Goal: Task Accomplishment & Management: Complete application form

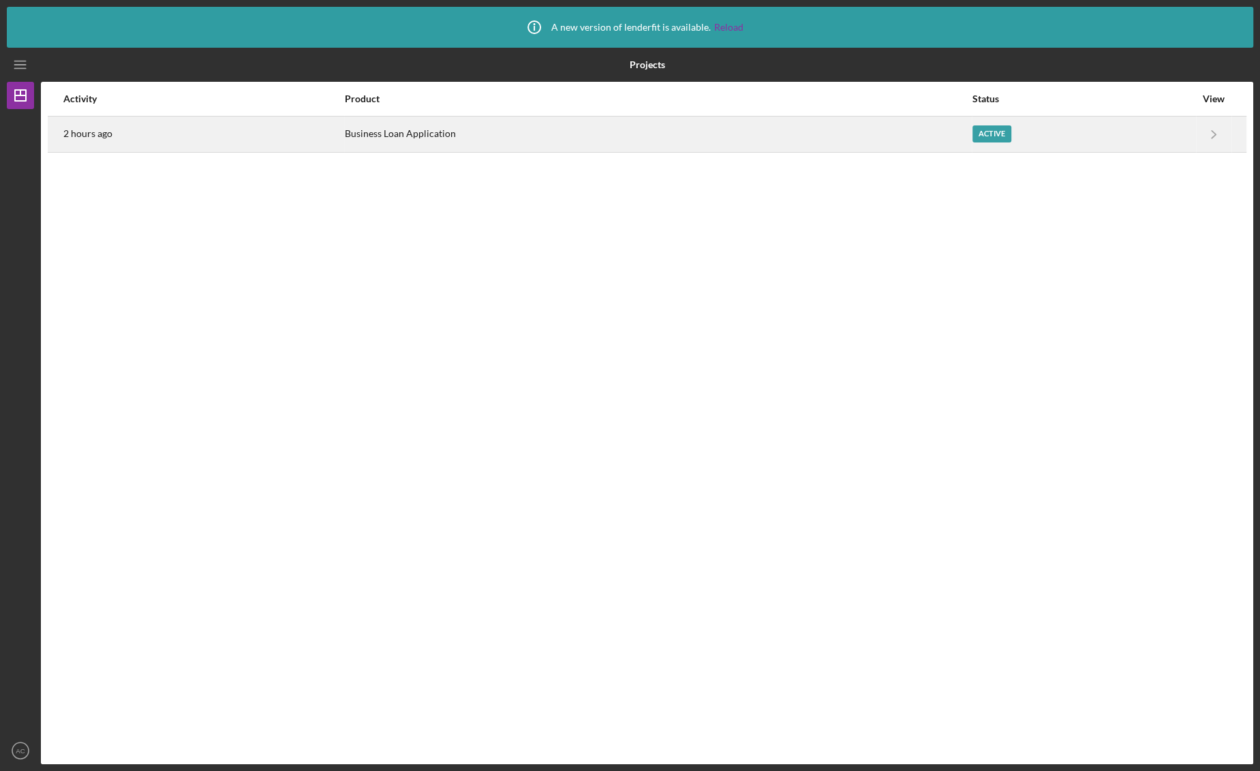
click at [389, 142] on div "Business Loan Application" at bounding box center [658, 134] width 626 height 34
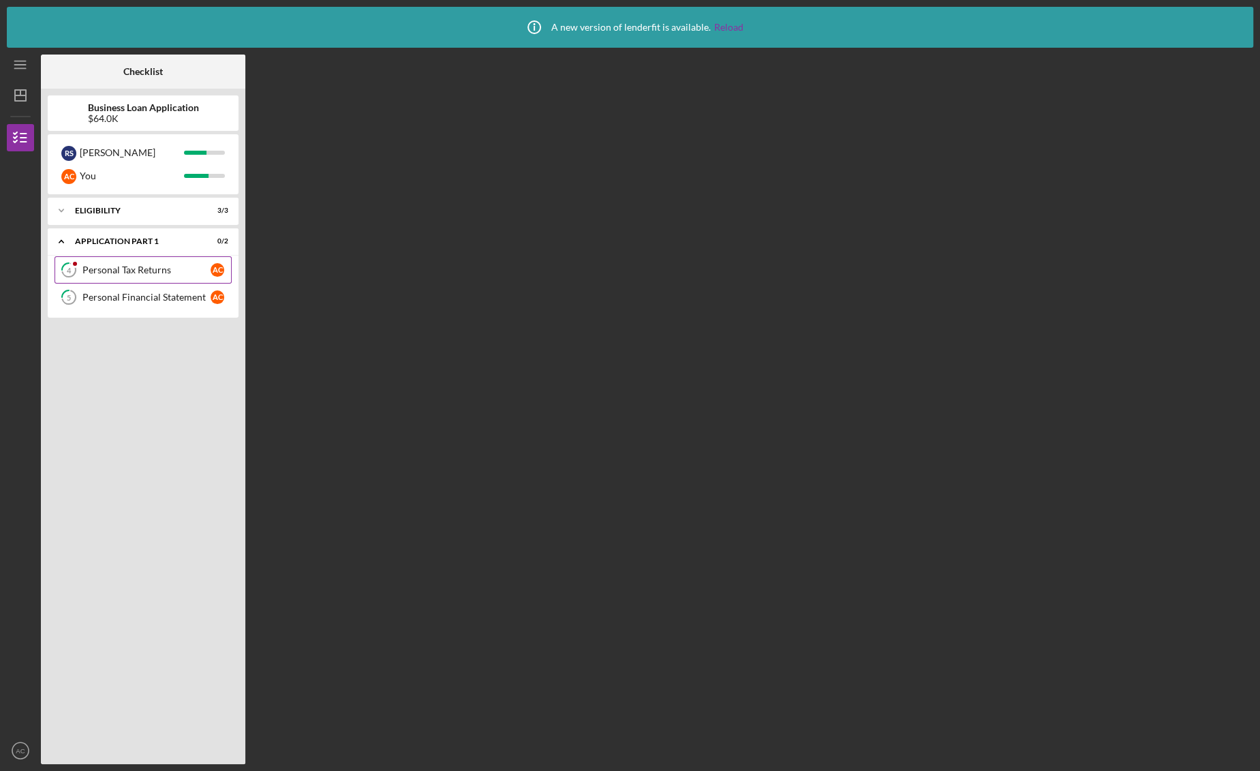
click at [152, 270] on div "Personal Tax Returns" at bounding box center [146, 269] width 128 height 11
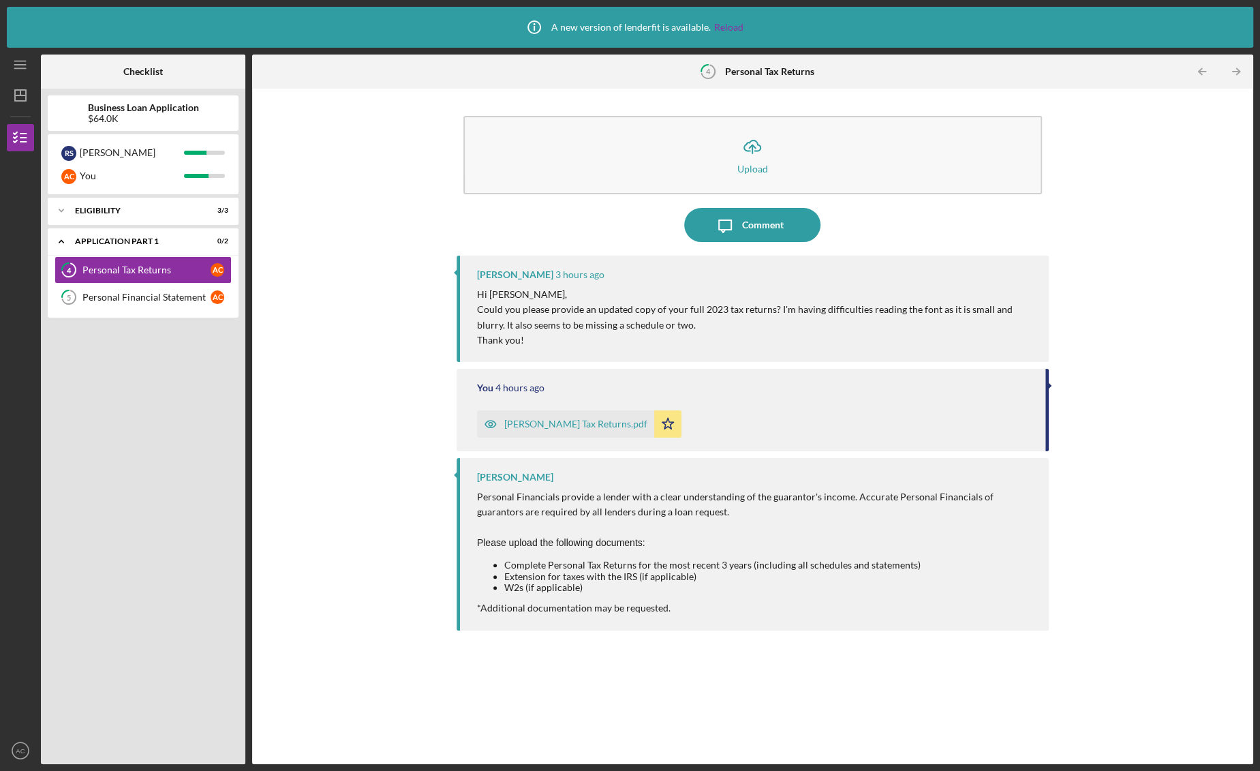
click at [540, 425] on div "[PERSON_NAME] Tax Returns.pdf" at bounding box center [575, 423] width 143 height 11
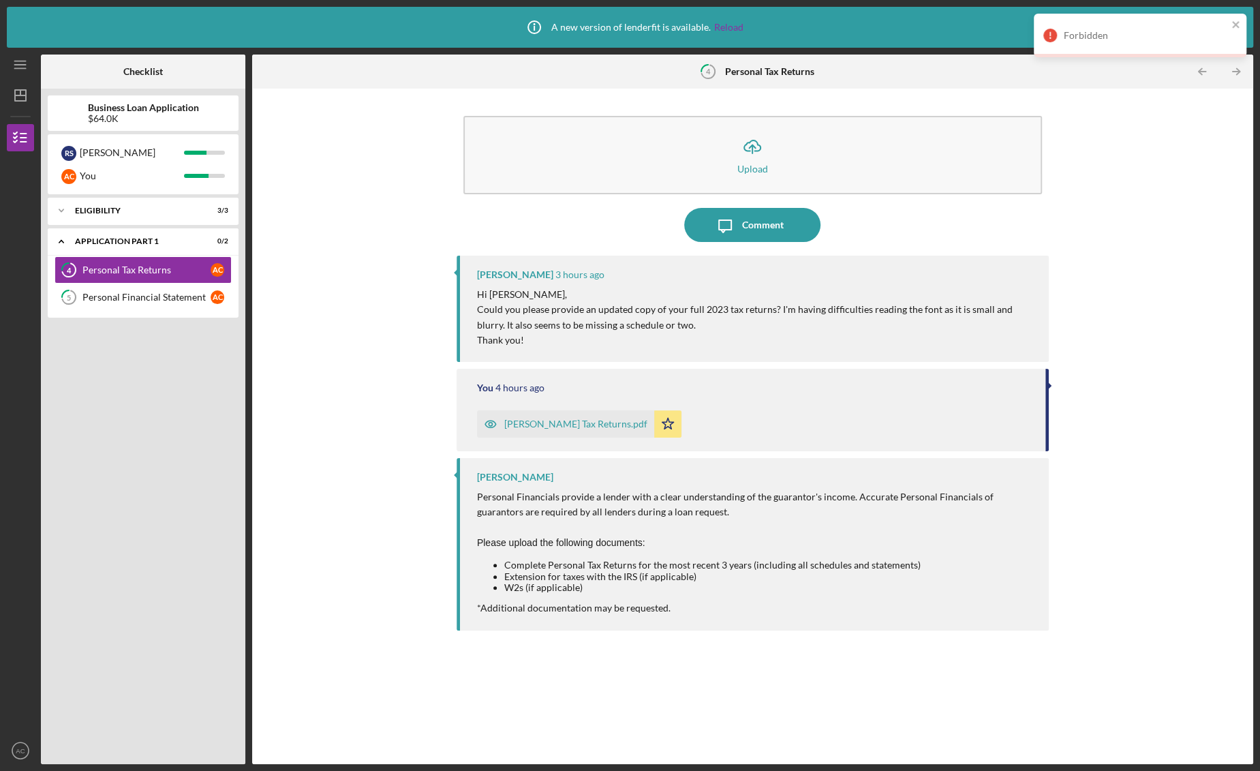
click at [540, 425] on div "[PERSON_NAME] Tax Returns.pdf" at bounding box center [575, 423] width 143 height 11
